Goal: Task Accomplishment & Management: Use online tool/utility

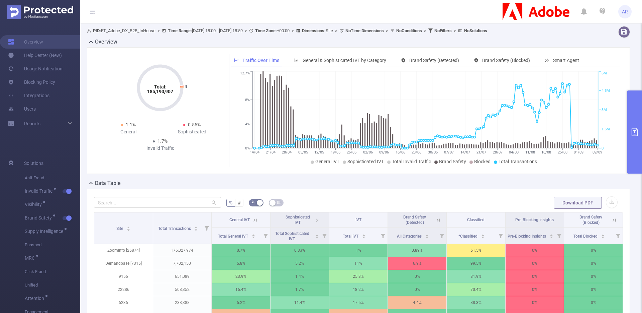
scroll to position [18, 0]
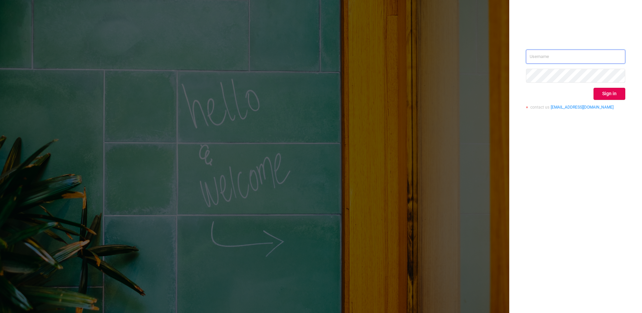
click at [602, 53] on input "text" at bounding box center [575, 57] width 99 height 14
type input "ashley@protected.media"
click at [610, 90] on button "Sign in" at bounding box center [610, 94] width 32 height 12
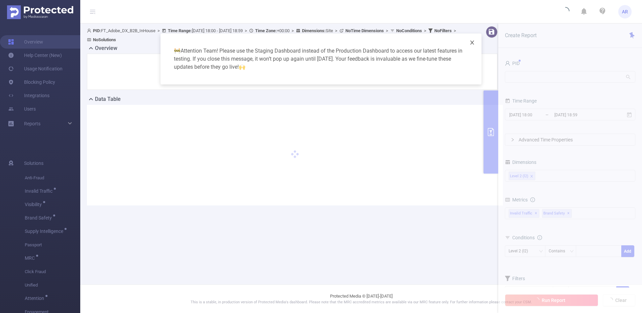
click at [470, 42] on icon "icon: close" at bounding box center [472, 42] width 5 height 5
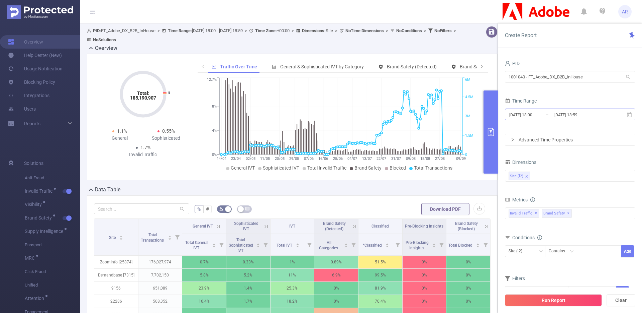
click at [552, 114] on input "[DATE] 18:00" at bounding box center [536, 114] width 54 height 9
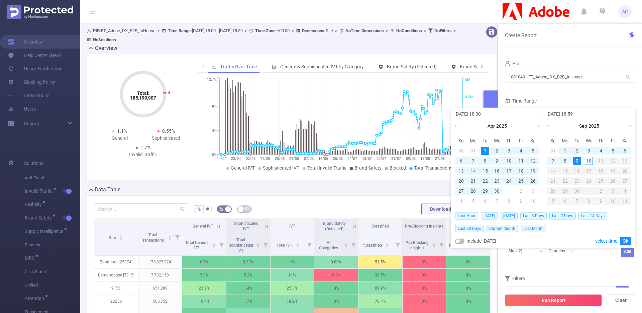
click at [487, 149] on div "1" at bounding box center [486, 151] width 8 height 8
click at [554, 149] on div "31" at bounding box center [553, 151] width 8 height 8
type input "2025-08-31 18:59"
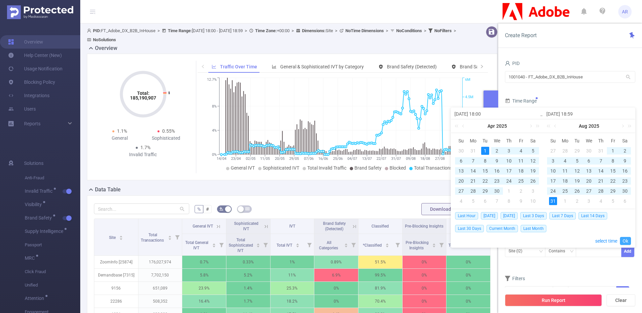
click at [624, 238] on link "Ok" at bounding box center [625, 241] width 11 height 8
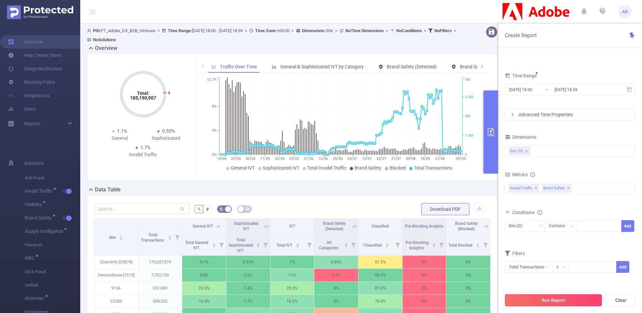
click at [555, 302] on button "Run Report" at bounding box center [553, 300] width 97 height 12
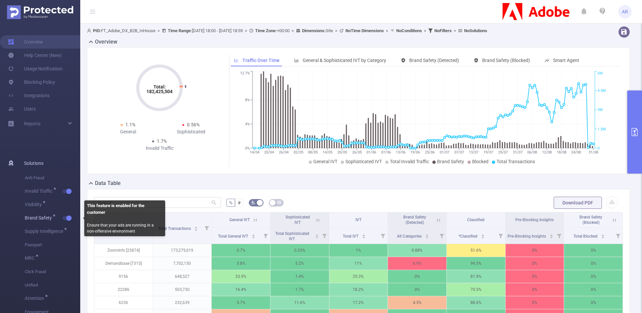
click at [68, 220] on button "button" at bounding box center [67, 218] width 9 height 4
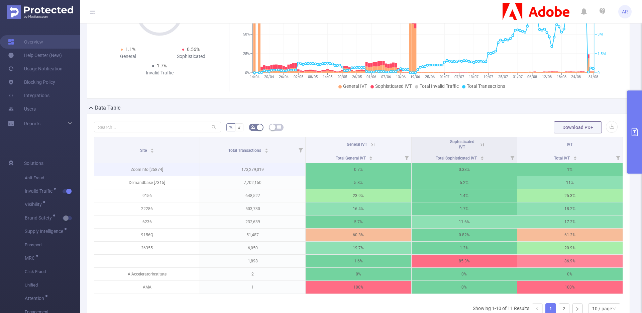
scroll to position [81, 0]
